Goal: Transaction & Acquisition: Purchase product/service

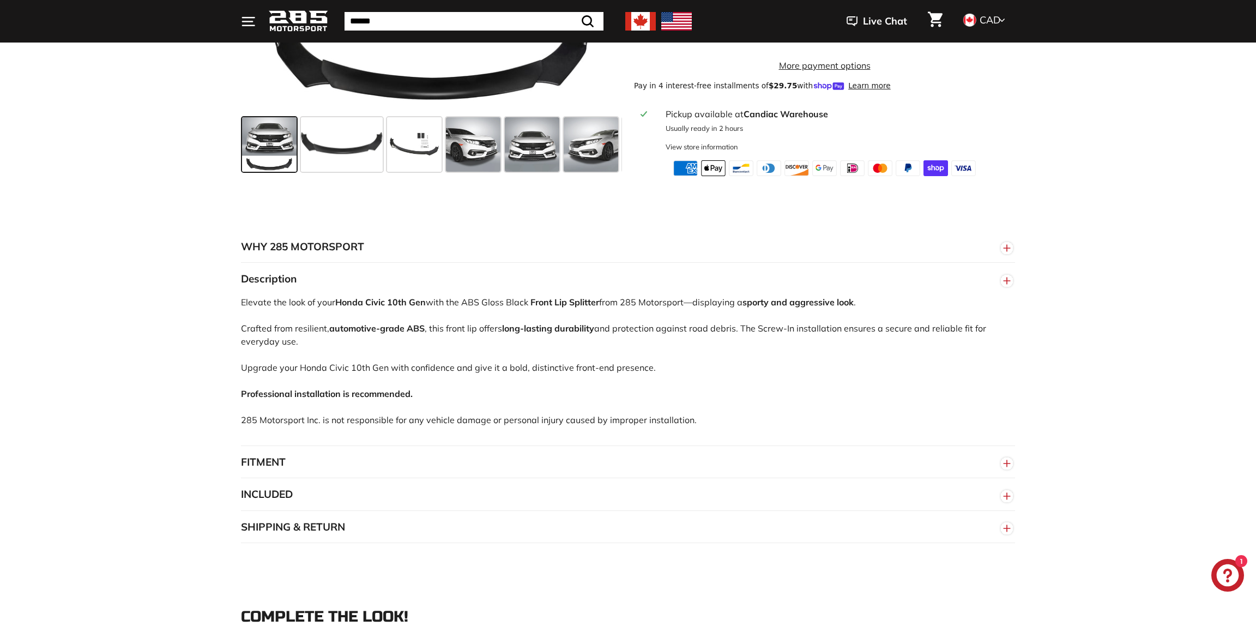
scroll to position [545, 0]
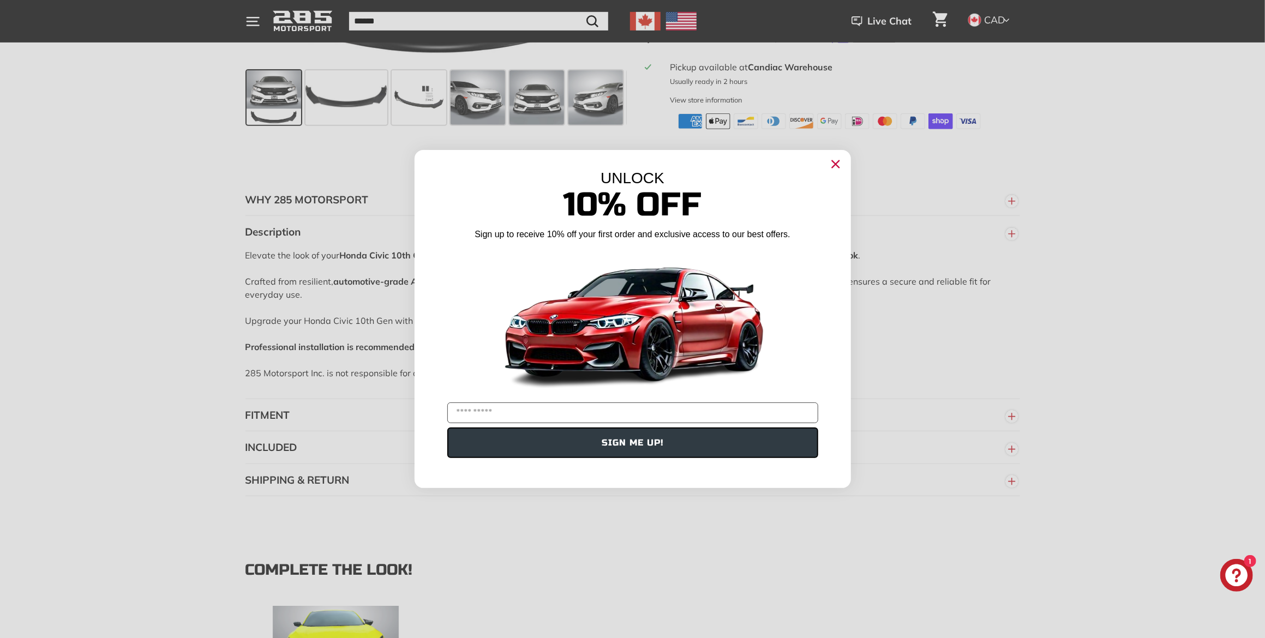
click at [844, 160] on div "UNLOCK 10% Off Sign up to receive 10% off your first order and exclusive access…" at bounding box center [632, 313] width 436 height 327
click at [831, 163] on icon "Close dialog" at bounding box center [835, 163] width 17 height 17
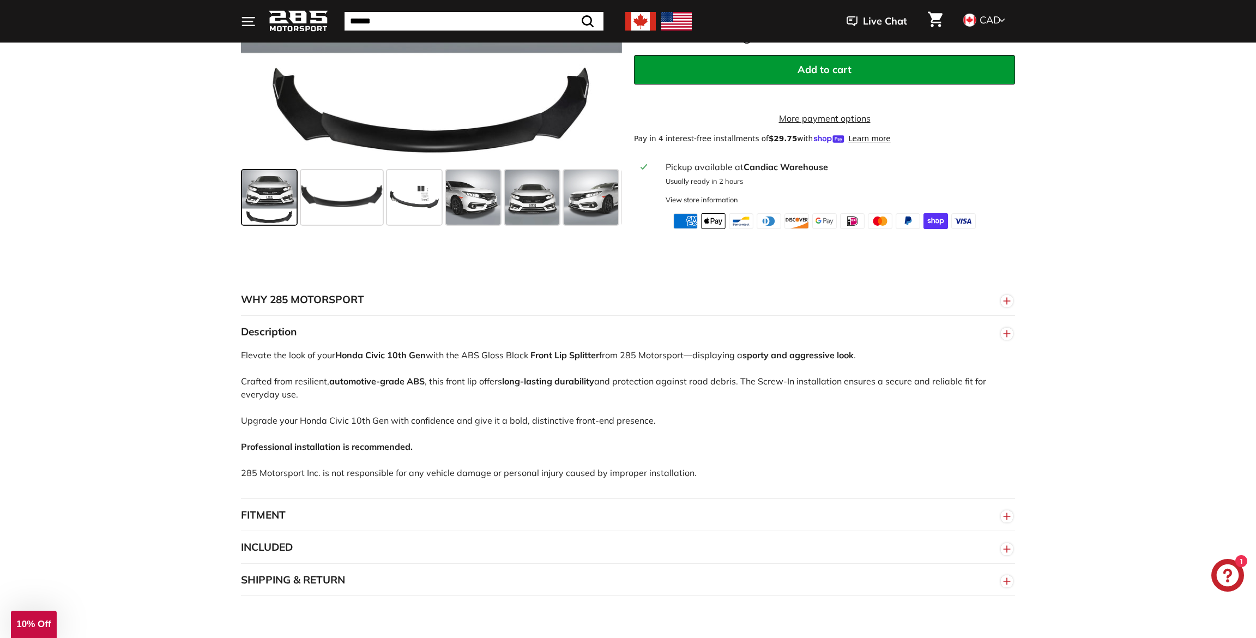
scroll to position [0, 0]
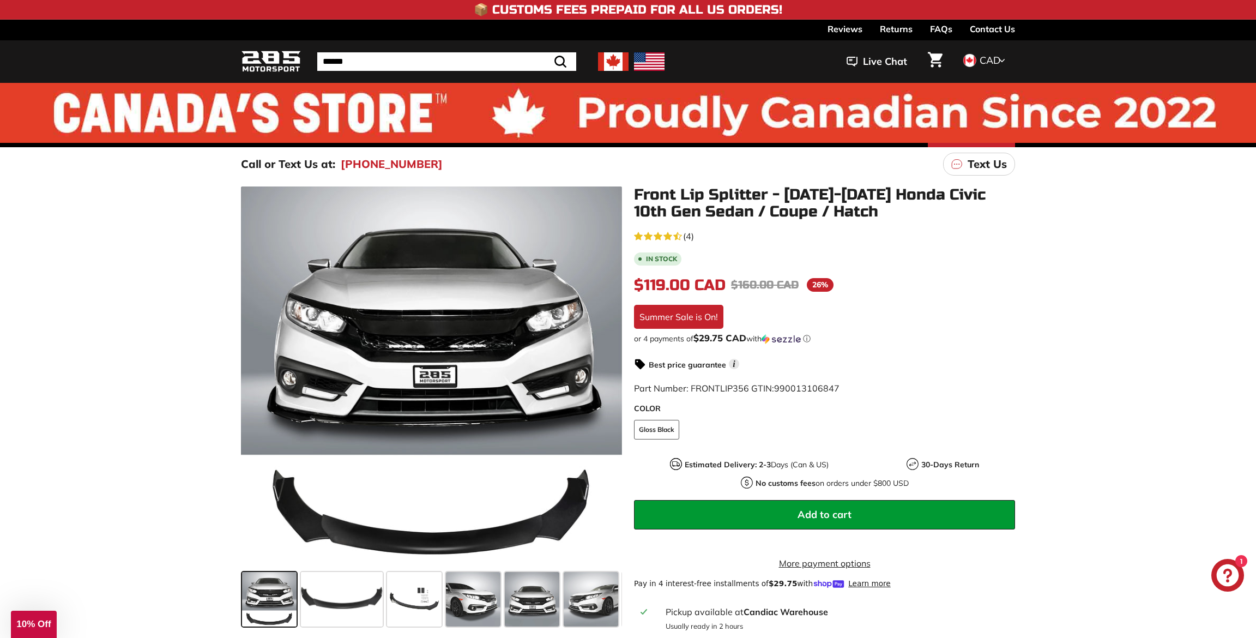
drag, startPoint x: 128, startPoint y: 305, endPoint x: 93, endPoint y: 105, distance: 202.7
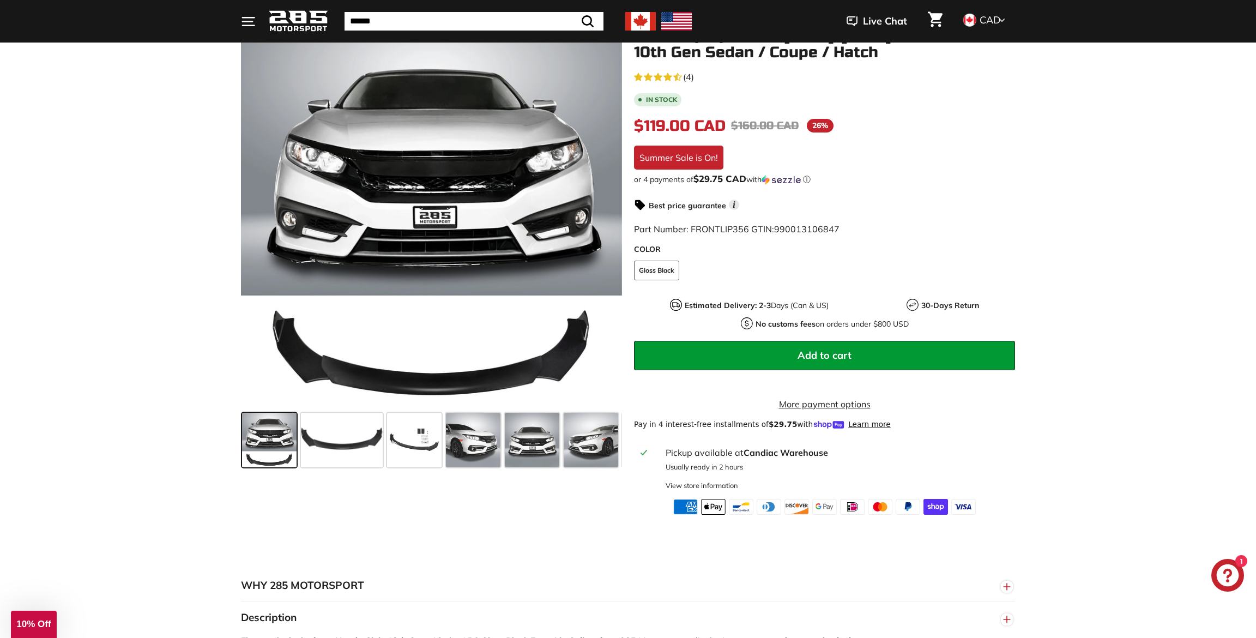
scroll to position [163, 0]
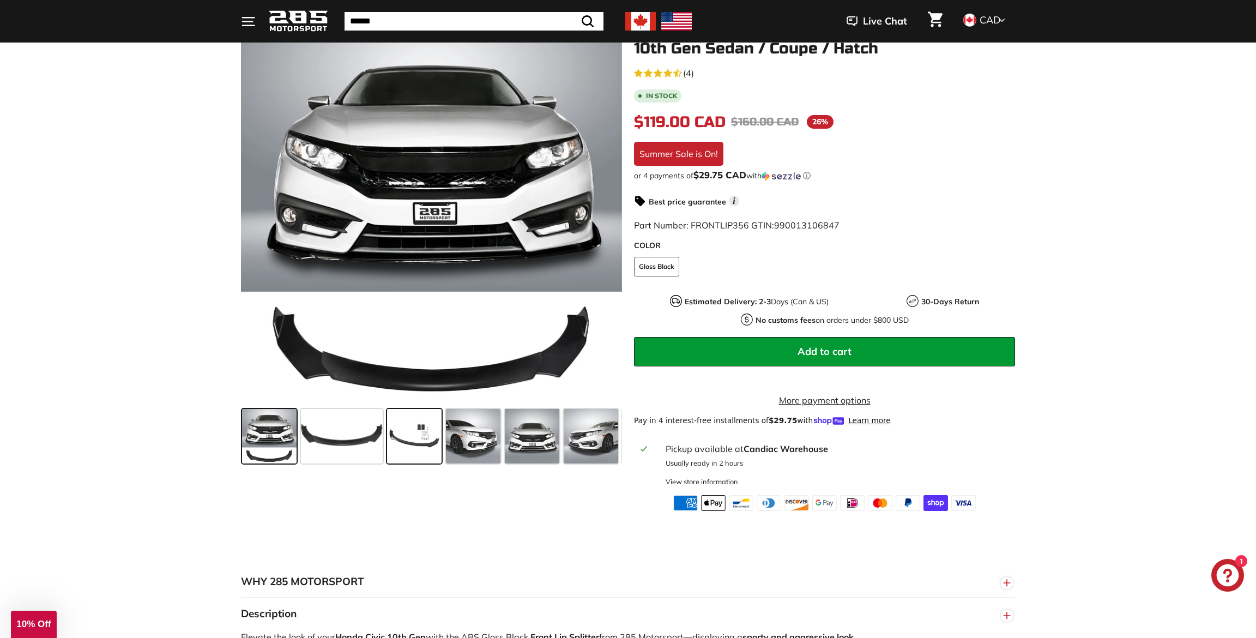
click at [430, 445] on span at bounding box center [414, 436] width 55 height 55
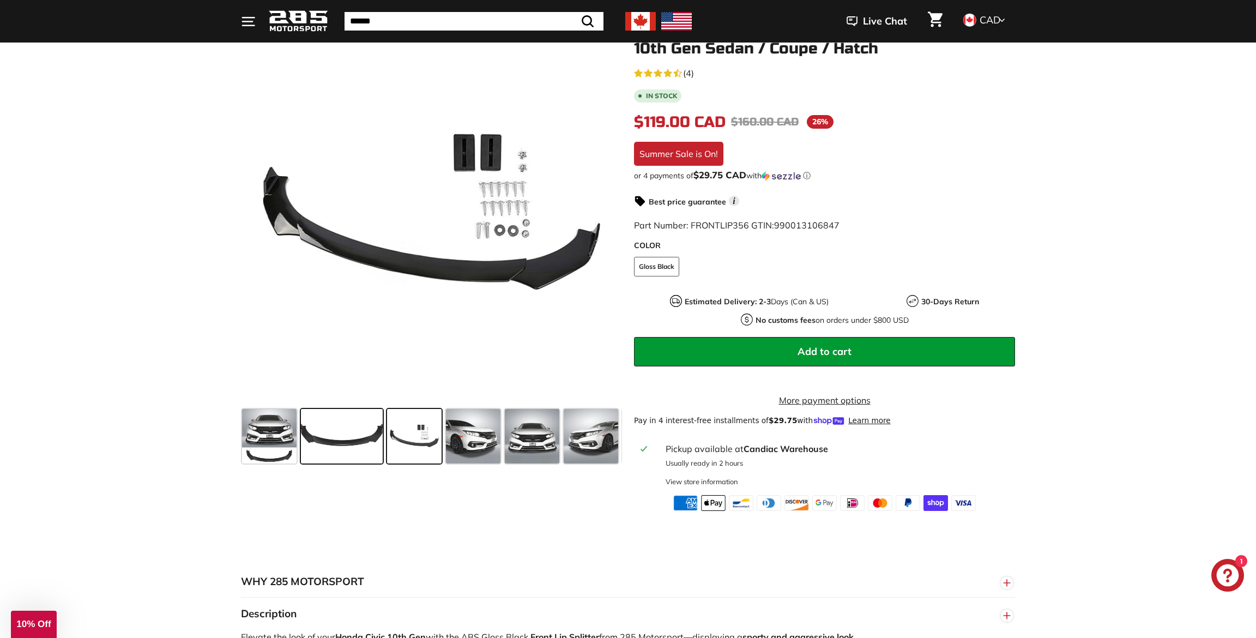
click at [374, 443] on span at bounding box center [342, 436] width 82 height 55
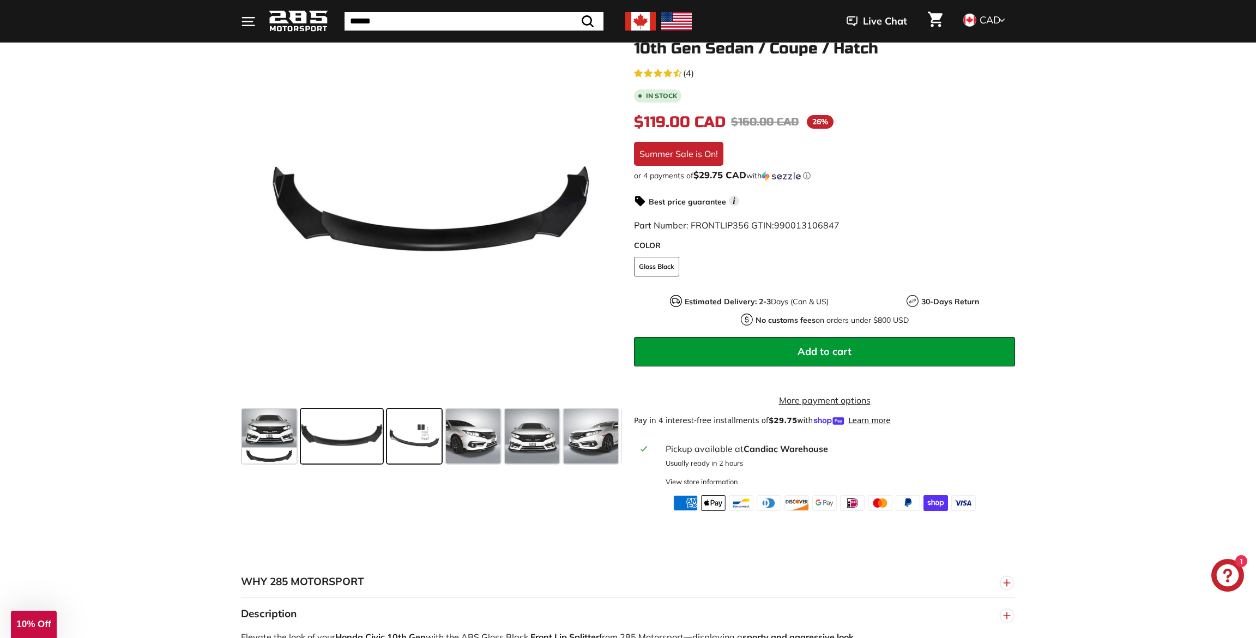
click at [413, 440] on span at bounding box center [414, 436] width 55 height 55
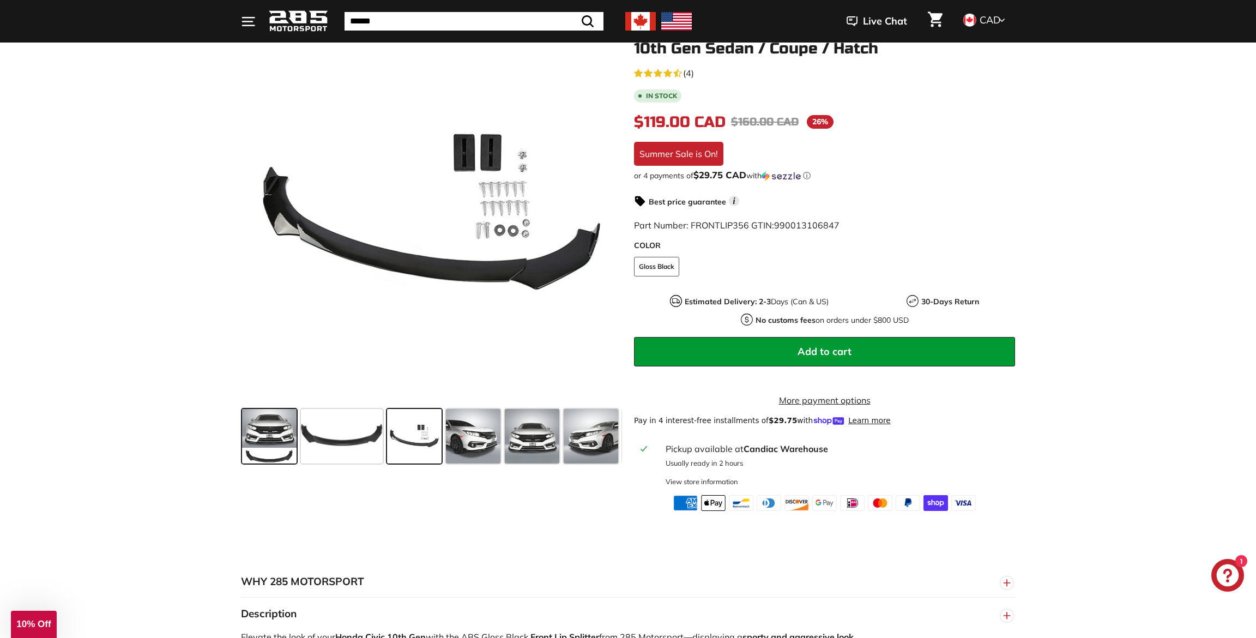
click at [256, 434] on span at bounding box center [269, 436] width 55 height 55
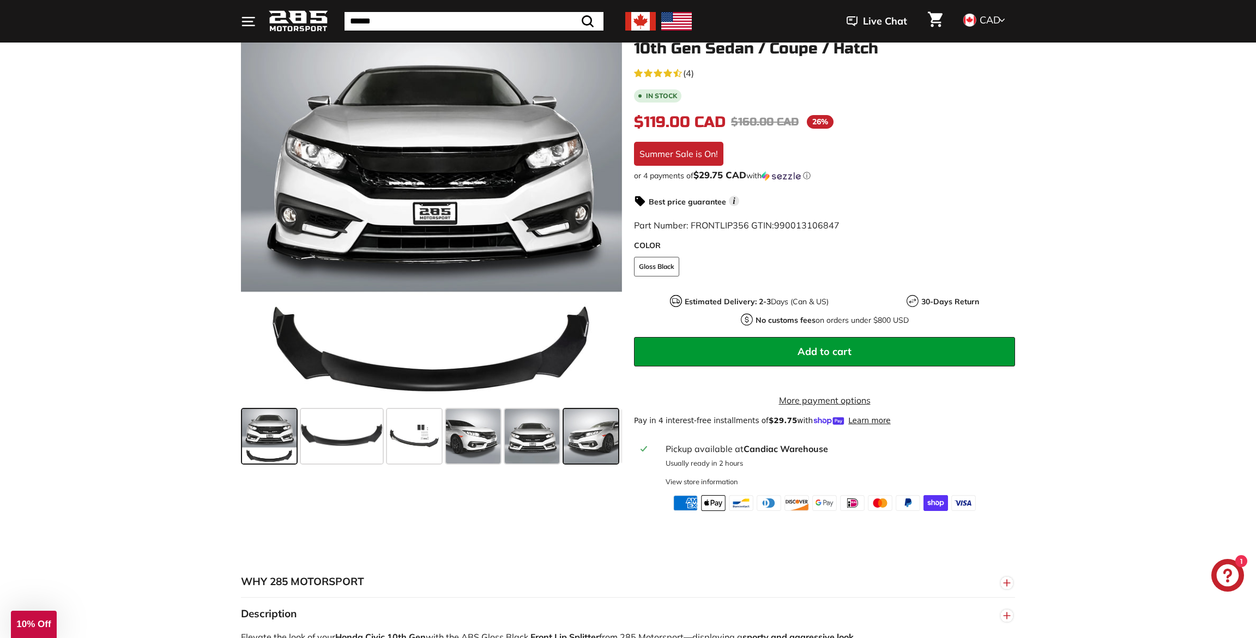
click at [585, 437] on span at bounding box center [591, 436] width 55 height 55
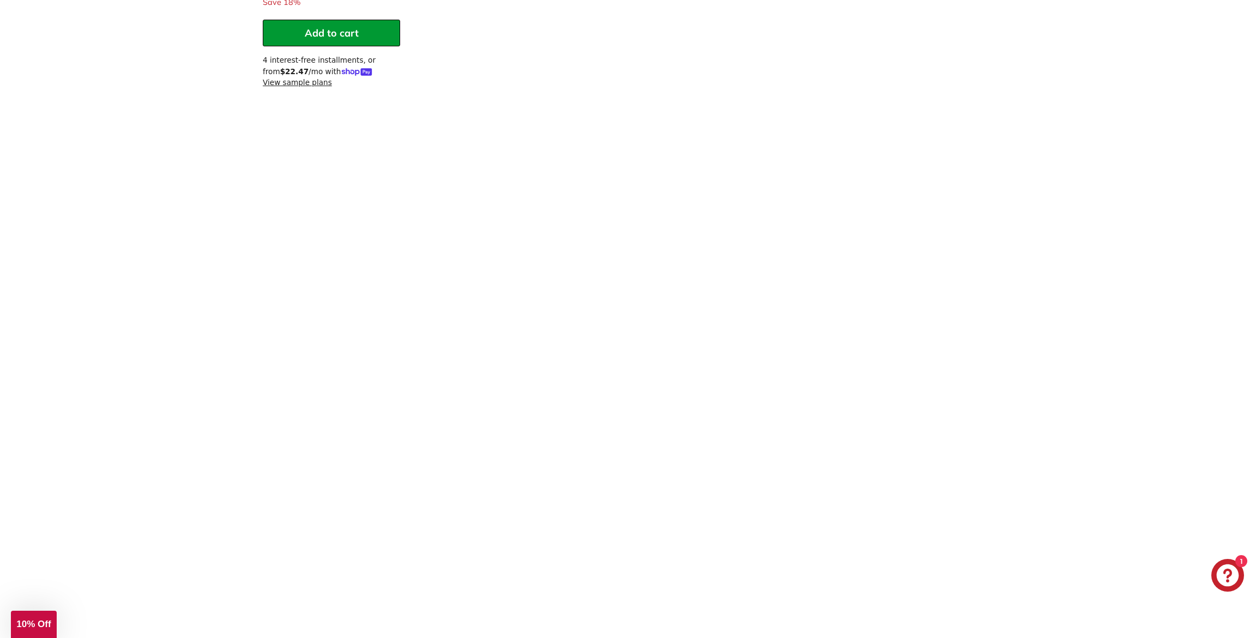
scroll to position [1691, 0]
